Goal: Navigation & Orientation: Find specific page/section

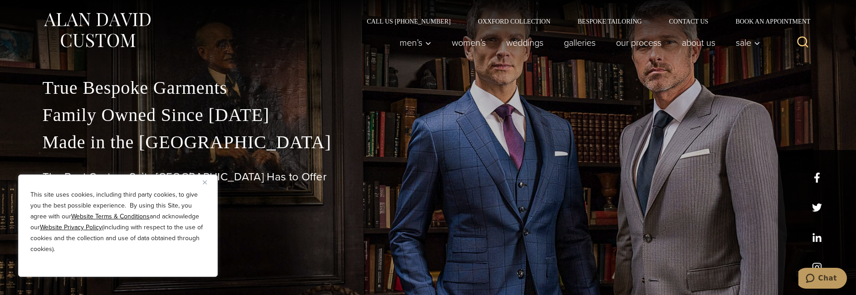
click at [205, 184] on img "Close" at bounding box center [205, 183] width 4 height 4
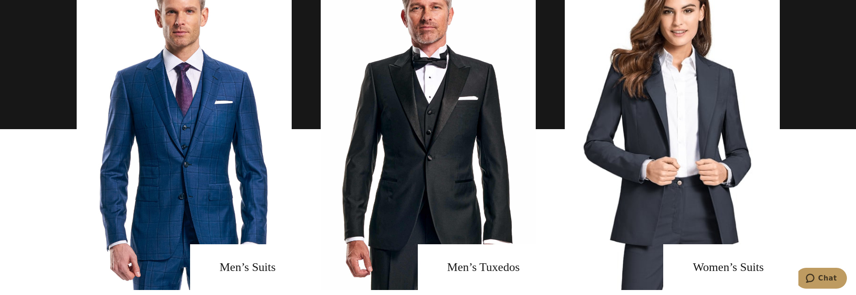
scroll to position [635, 0]
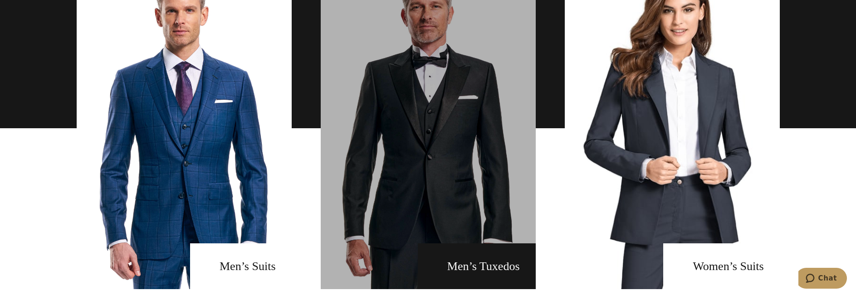
click at [491, 271] on link "men's tuxedos" at bounding box center [428, 128] width 215 height 322
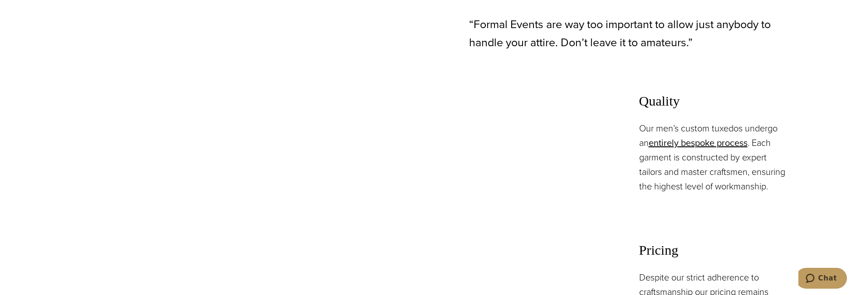
scroll to position [635, 0]
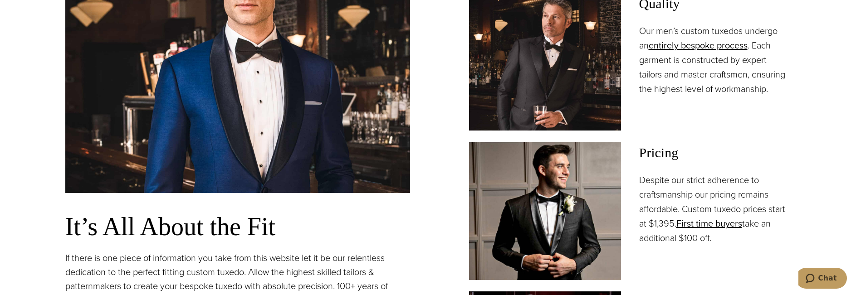
click at [285, 134] on img at bounding box center [237, 55] width 345 height 275
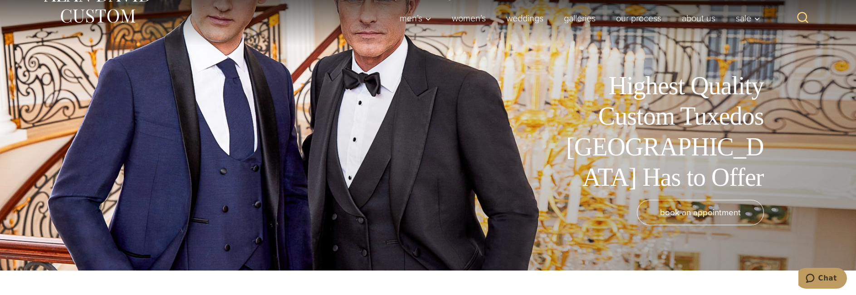
scroll to position [0, 0]
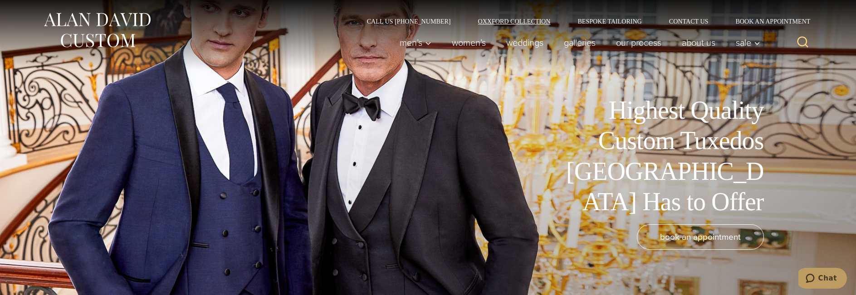
click at [531, 22] on link "Oxxford Collection" at bounding box center [514, 21] width 100 height 6
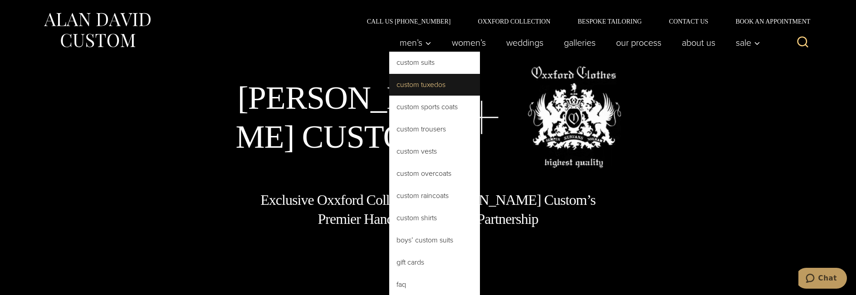
click at [414, 89] on link "Custom Tuxedos" at bounding box center [434, 85] width 91 height 22
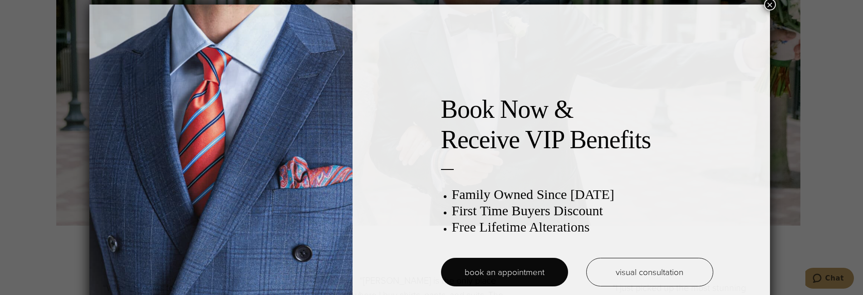
scroll to position [5, 0]
